Goal: Find contact information: Find contact information

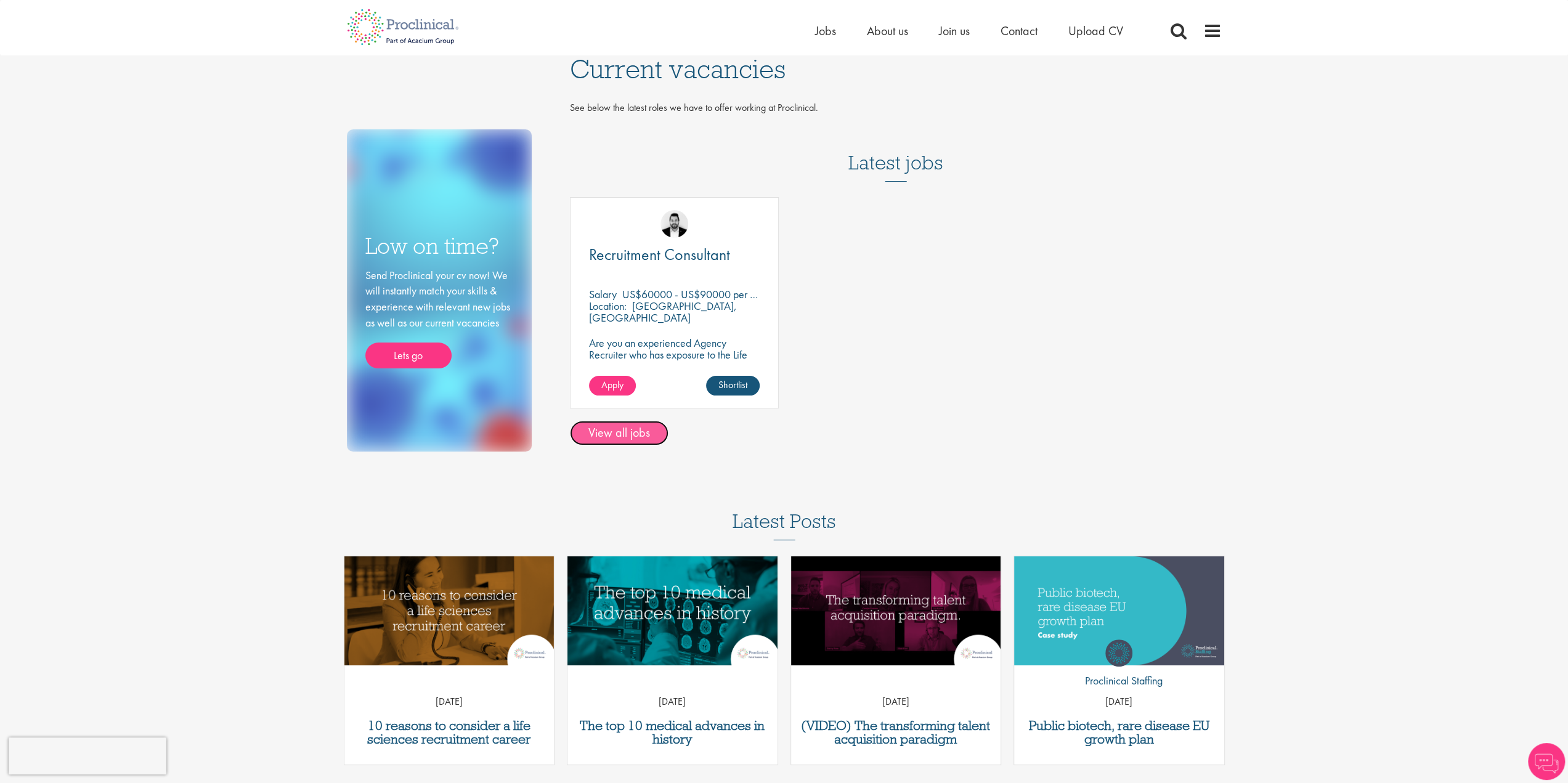
click at [606, 431] on link "View all jobs" at bounding box center [619, 433] width 99 height 24
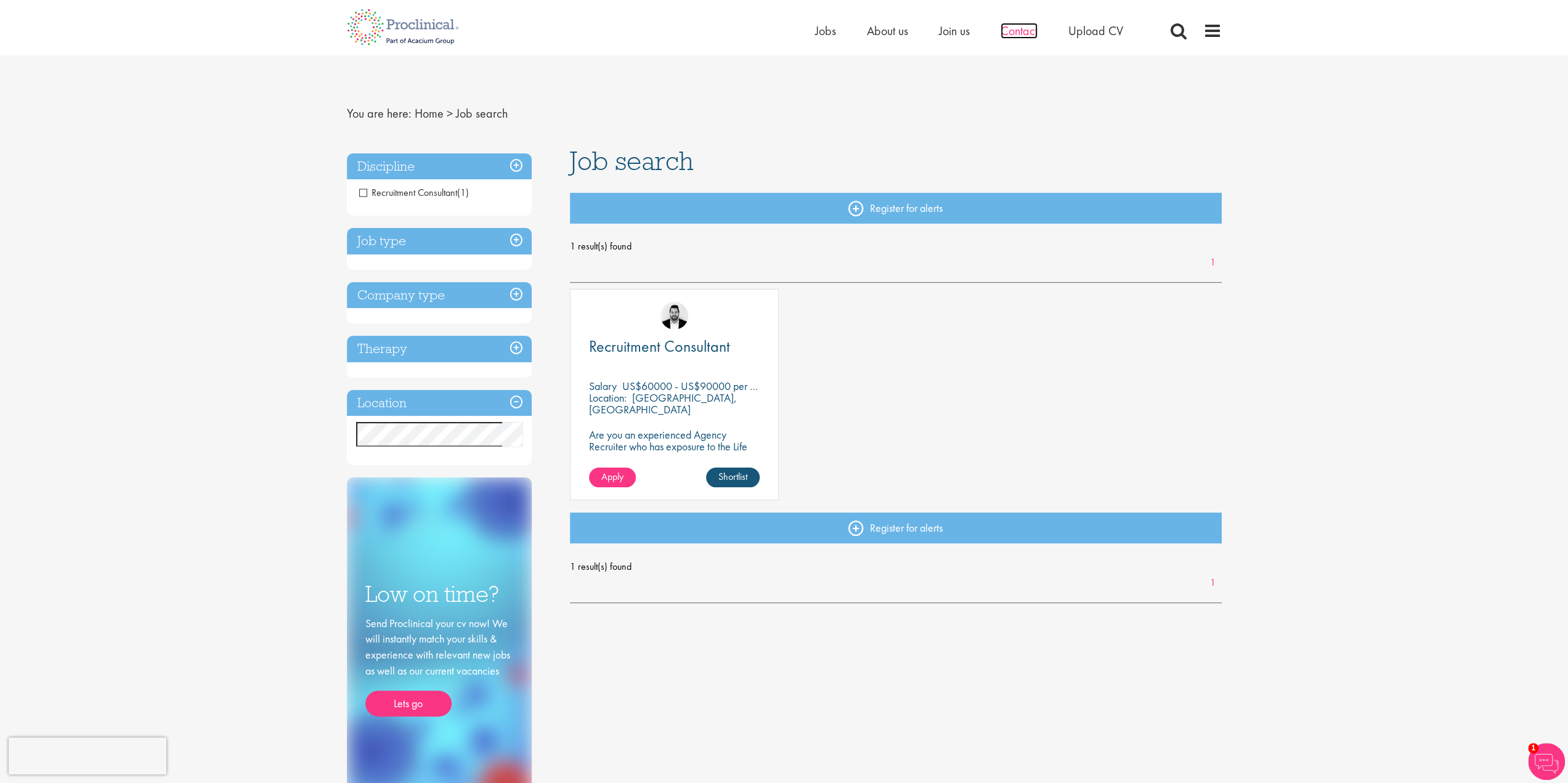
click at [1015, 27] on span "Contact" at bounding box center [1019, 30] width 37 height 16
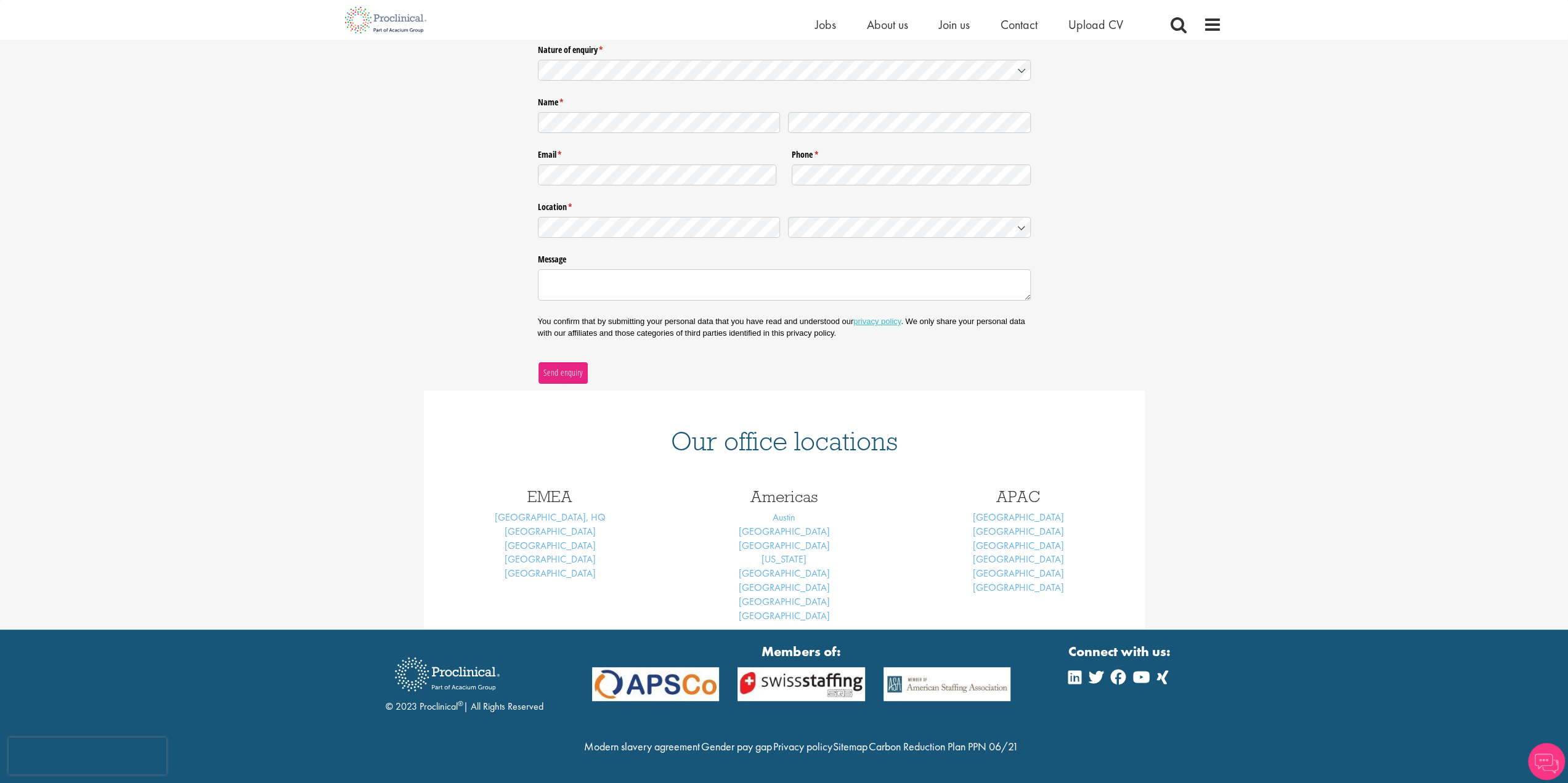
scroll to position [183, 0]
